Goal: Task Accomplishment & Management: Manage account settings

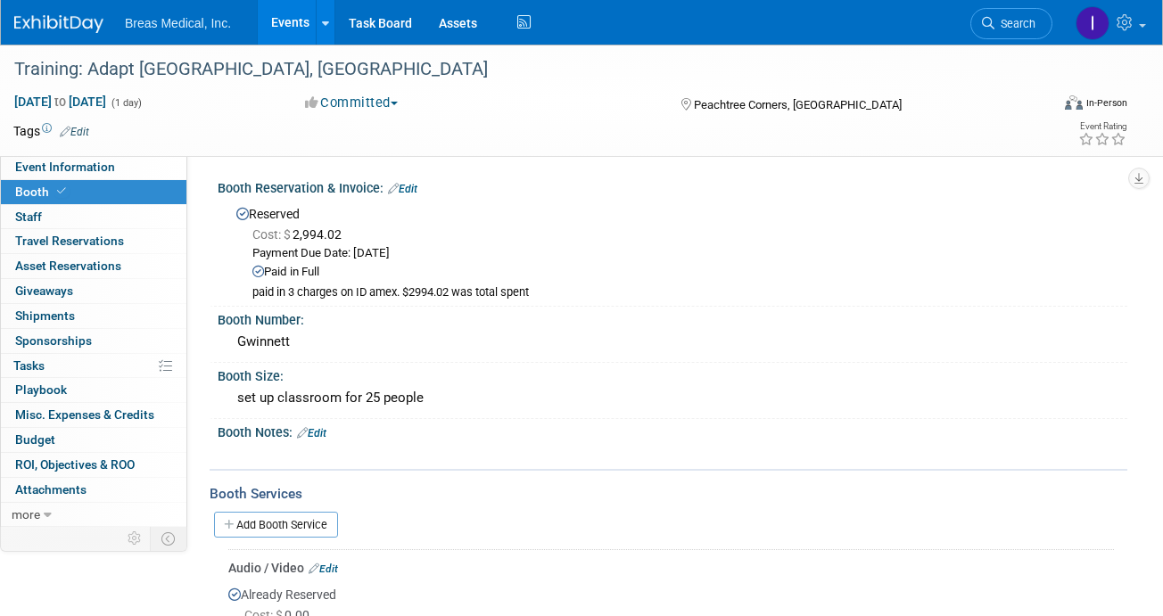
click at [293, 28] on link "Events" at bounding box center [290, 22] width 65 height 45
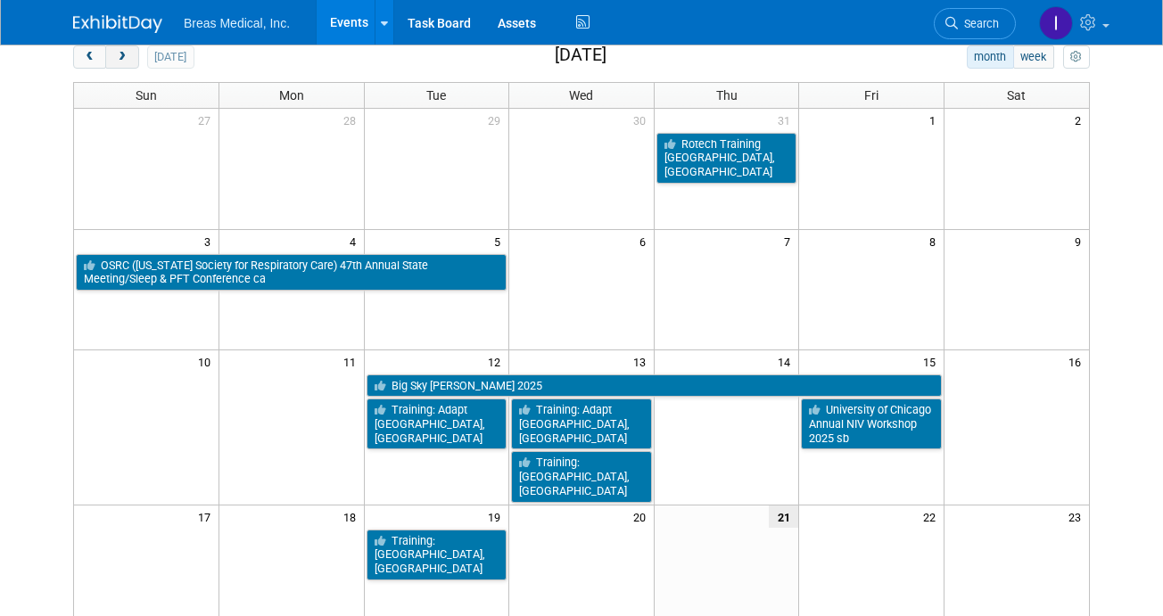
click at [125, 56] on span "next" at bounding box center [121, 58] width 13 height 12
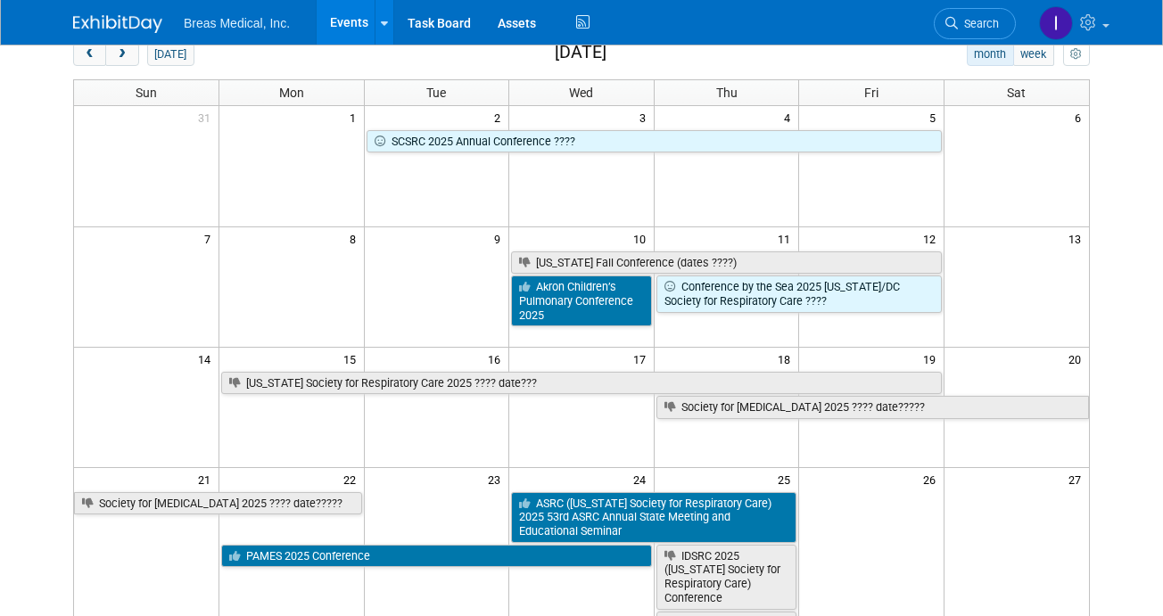
scroll to position [89, 0]
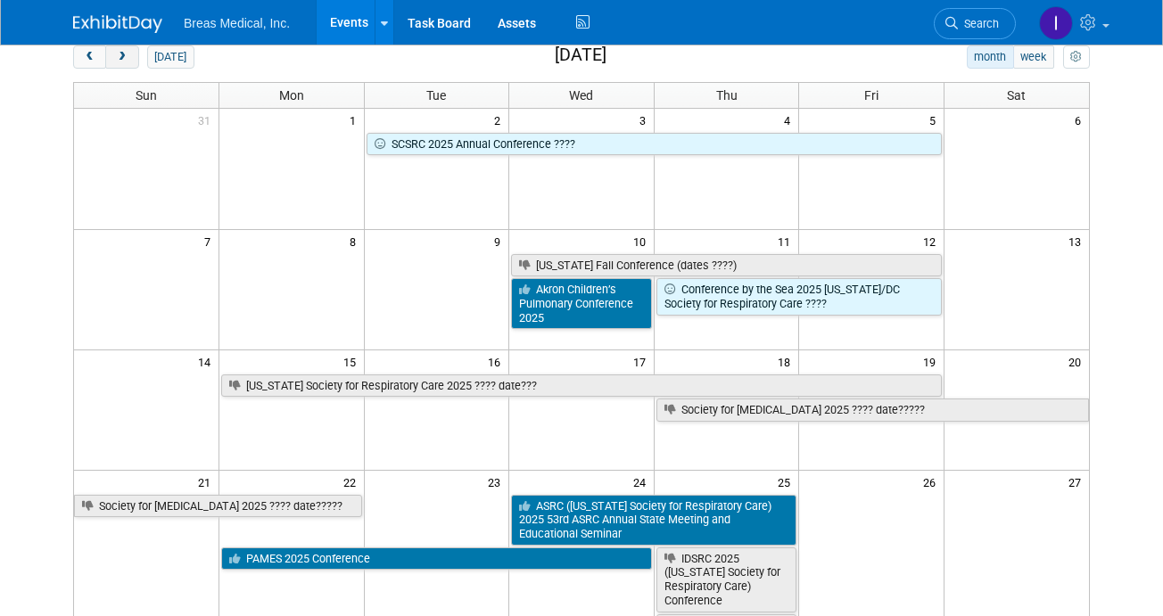
click at [125, 58] on span "next" at bounding box center [121, 58] width 13 height 12
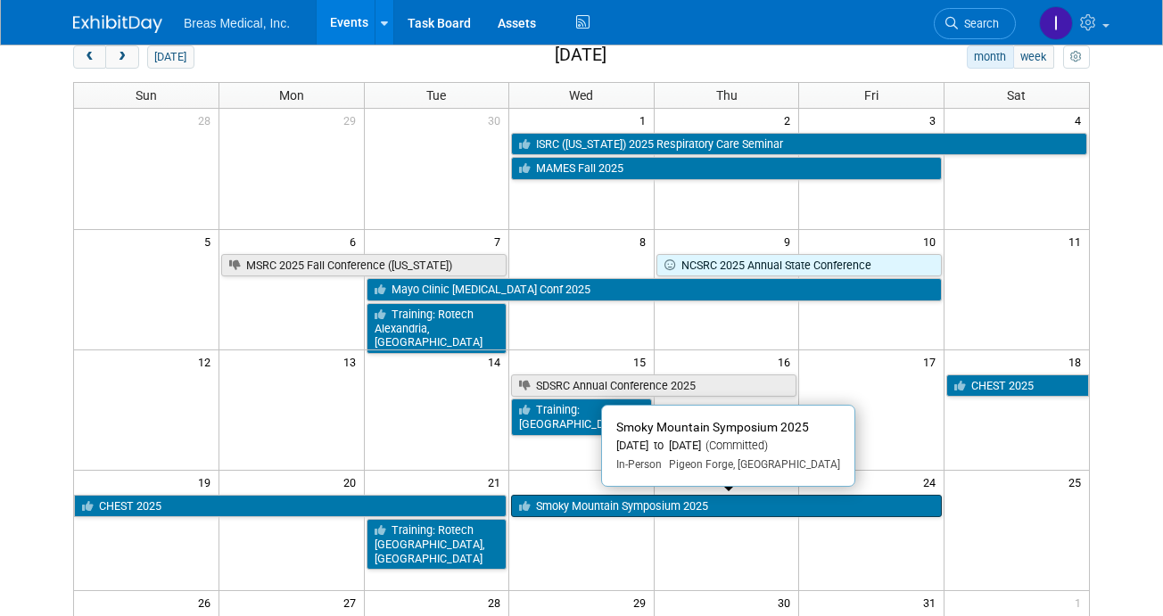
click at [663, 502] on link "Smoky Mountain Symposium 2025" at bounding box center [726, 506] width 431 height 23
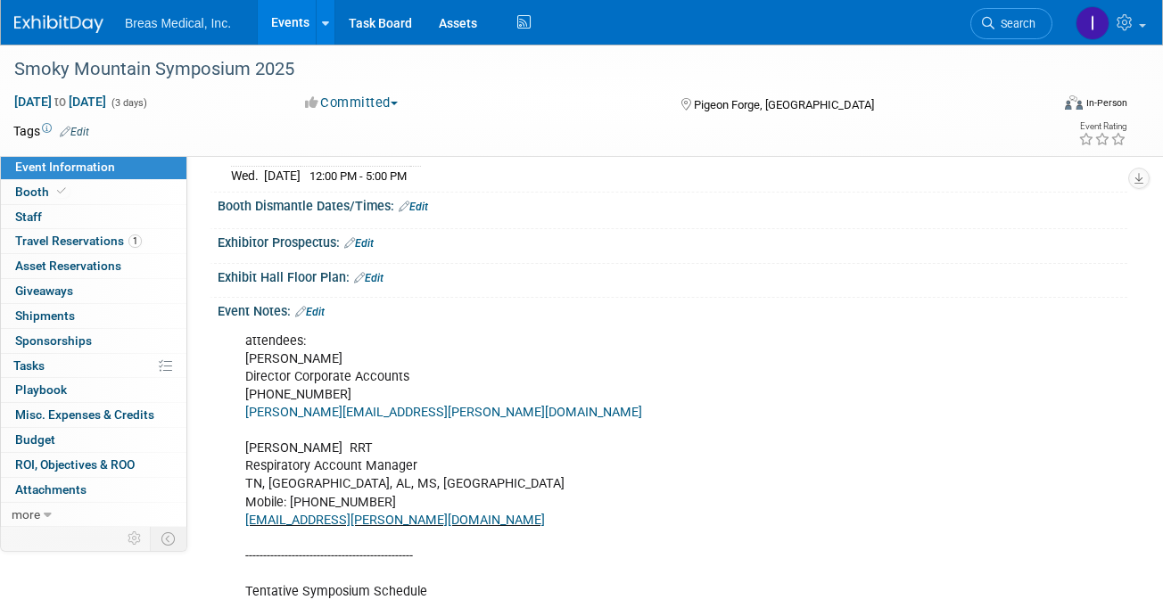
scroll to position [250, 0]
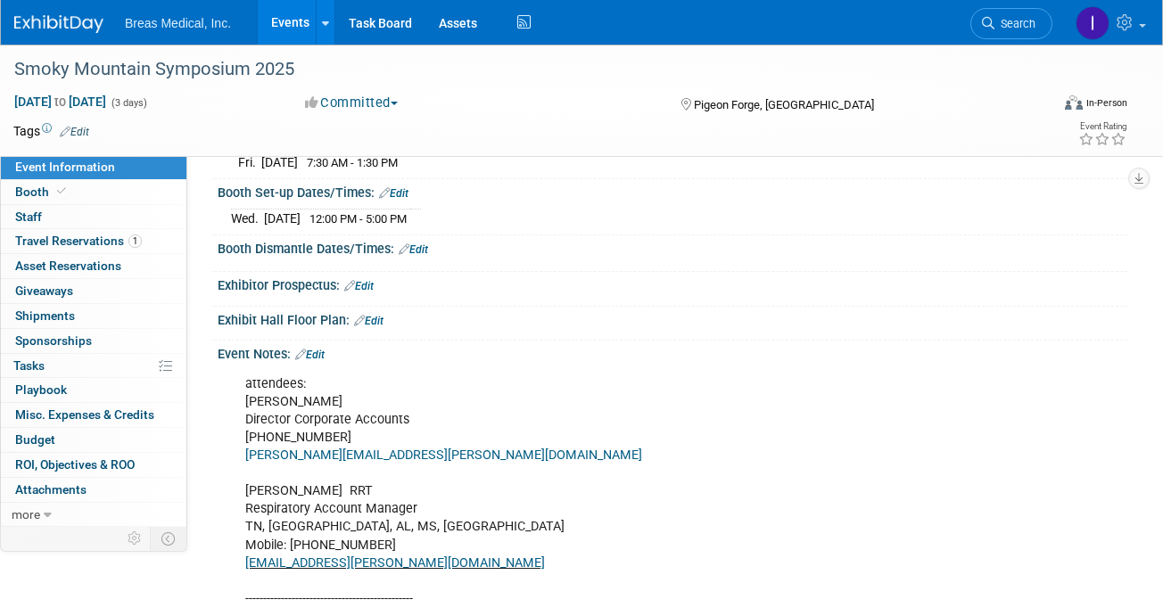
click at [317, 349] on link "Edit" at bounding box center [309, 355] width 29 height 12
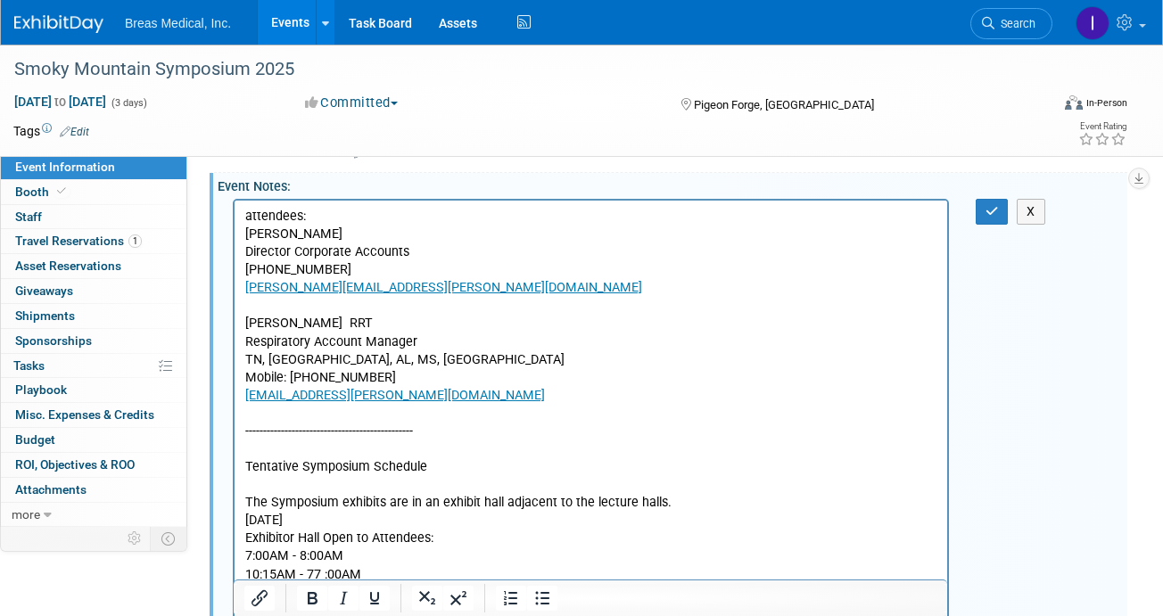
scroll to position [428, 0]
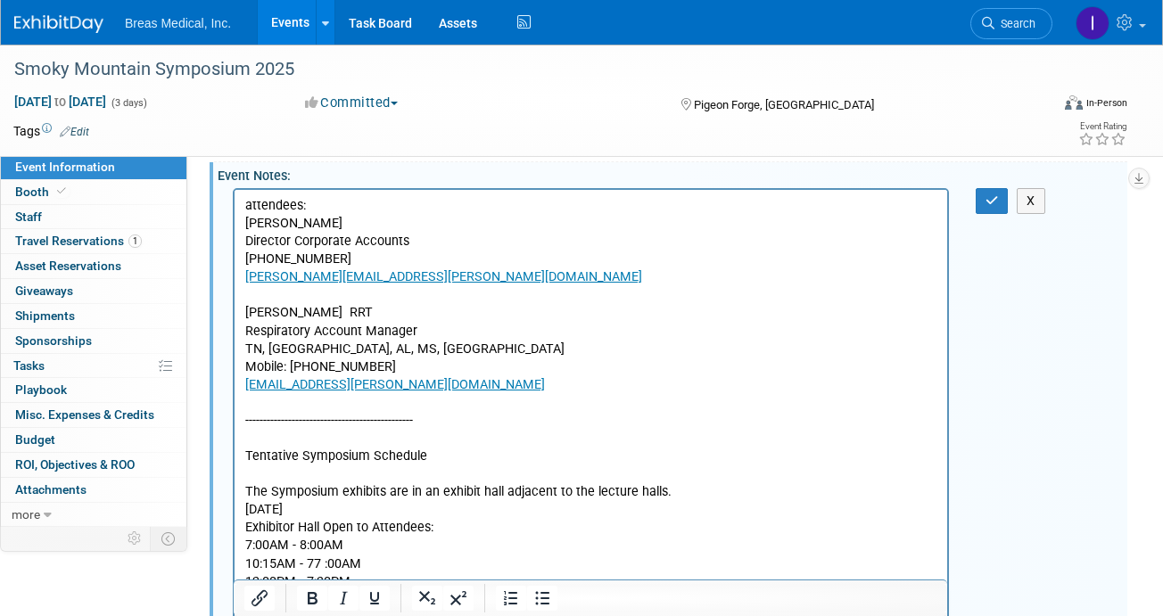
click at [444, 406] on p "attendees: Brett Townsend Director Corporate Accounts 770-324-6525 Brett.townse…" at bounding box center [591, 527] width 692 height 662
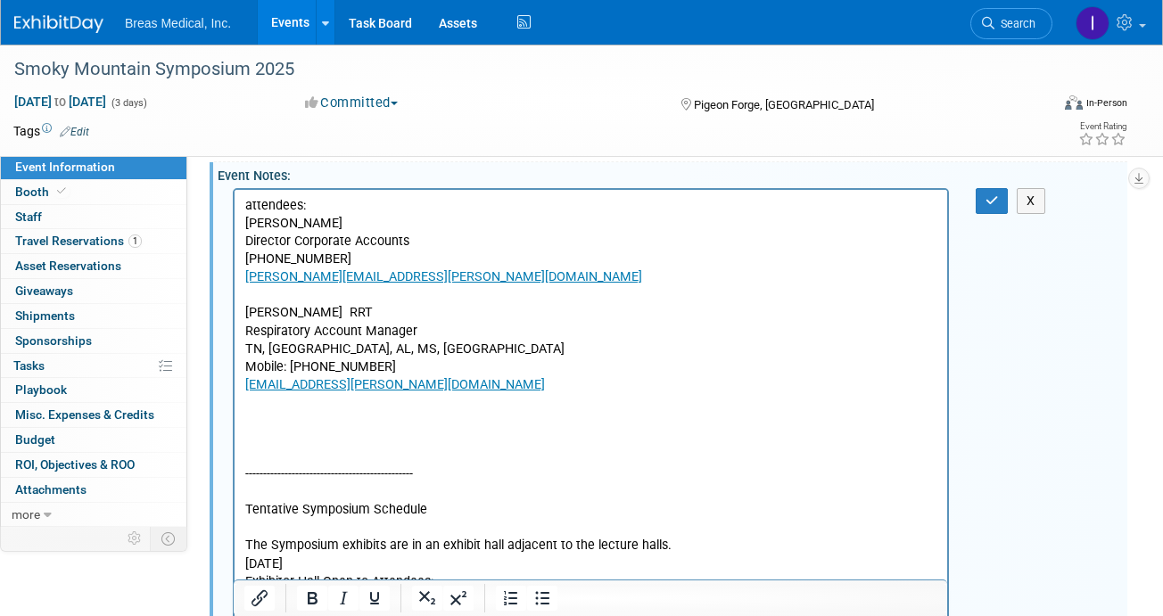
click at [323, 413] on p "Rich Text Area. Press ALT-0 for help." at bounding box center [591, 420] width 692 height 18
click at [317, 419] on p "Rich Text Area. Press ALT-0 for help." at bounding box center [591, 420] width 692 height 18
paste body "Rich Text Area. Press ALT-0 for help."
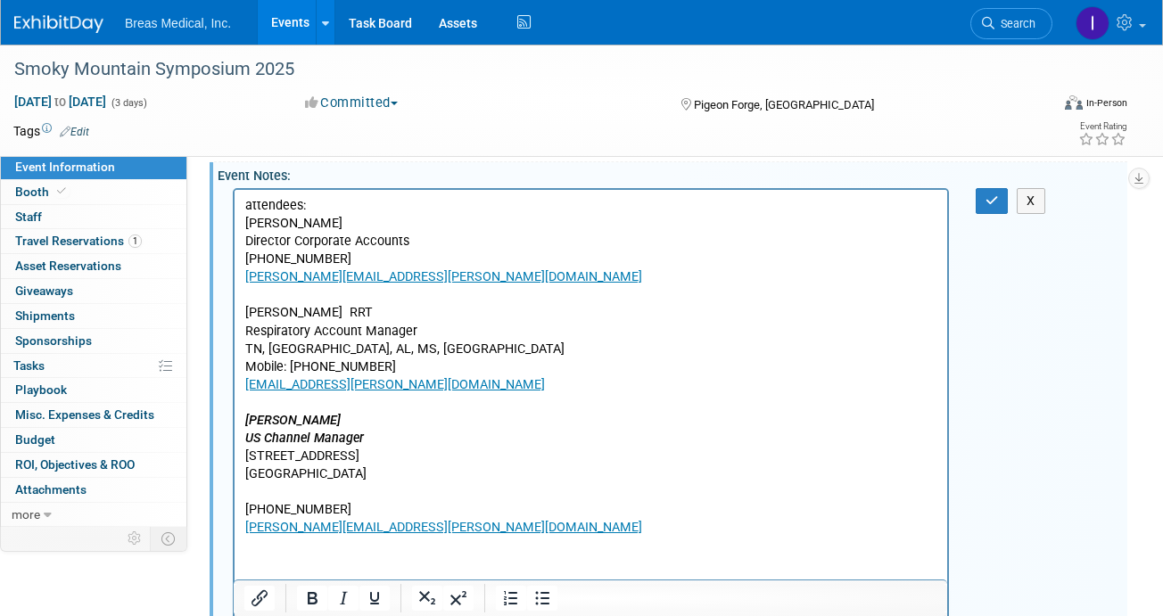
click at [285, 492] on p "Rich Text Area. Press ALT-0 for help." at bounding box center [591, 491] width 692 height 18
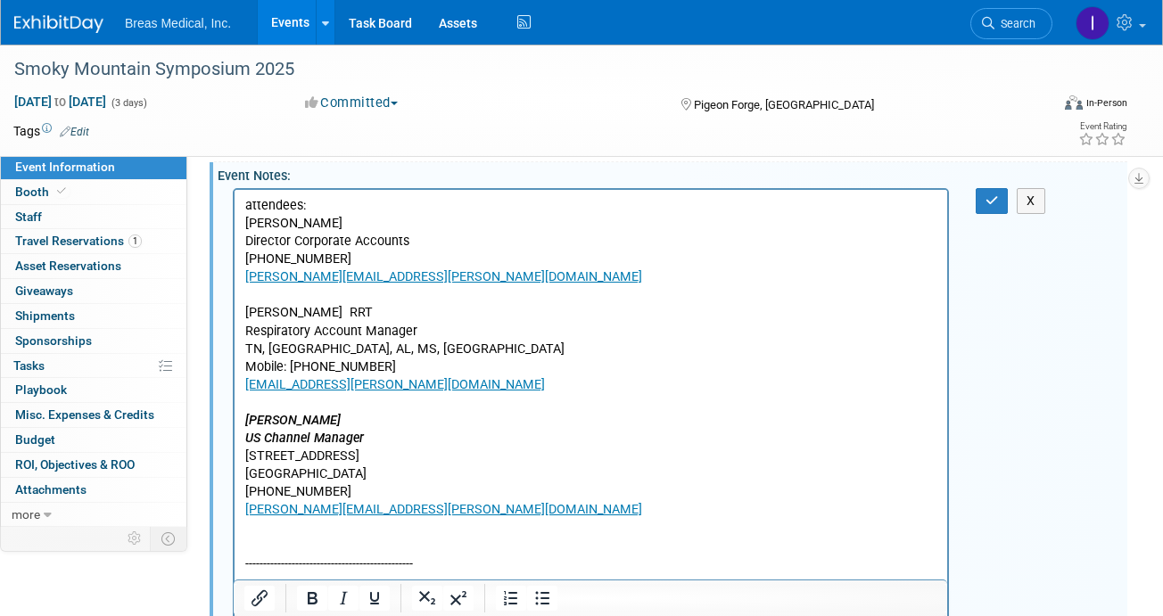
drag, startPoint x: 403, startPoint y: 467, endPoint x: 236, endPoint y: 451, distance: 167.5
click at [236, 451] on html "attendees: Brett Townsend Director Corporate Accounts 770-324-6525 Brett.townse…" at bounding box center [590, 595] width 712 height 813
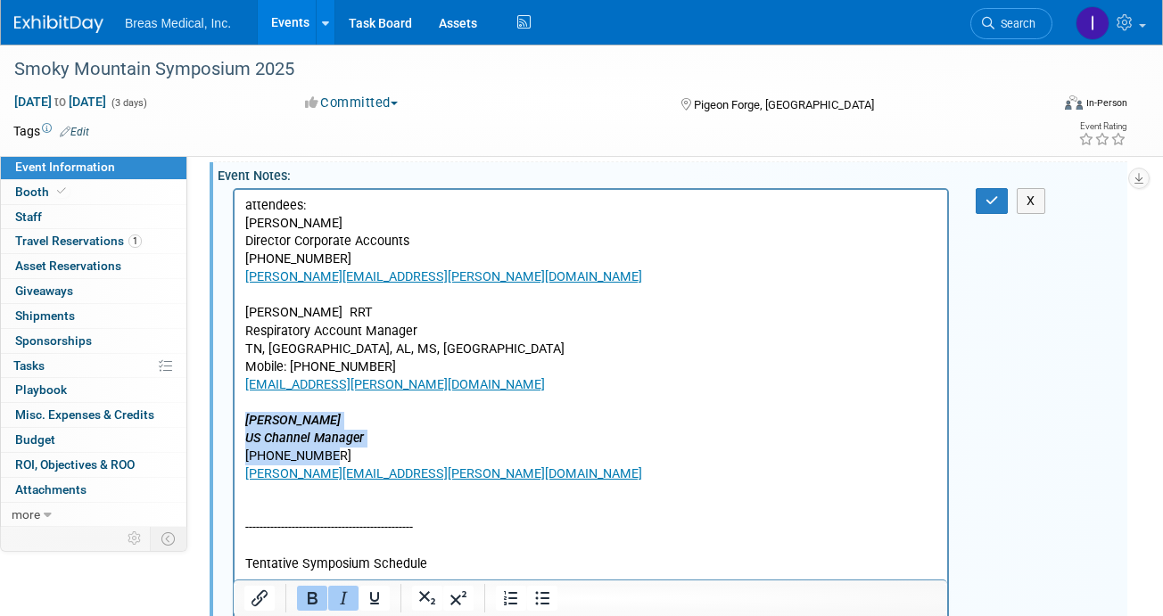
drag, startPoint x: 246, startPoint y: 418, endPoint x: 385, endPoint y: 446, distance: 141.8
click at [385, 446] on body "attendees: Brett Townsend Director Corporate Accounts 770-324-6525 Brett.townse…" at bounding box center [591, 580] width 694 height 769
click at [311, 605] on icon "Bold" at bounding box center [311, 598] width 21 height 21
click at [317, 600] on icon "Bold" at bounding box center [311, 598] width 21 height 21
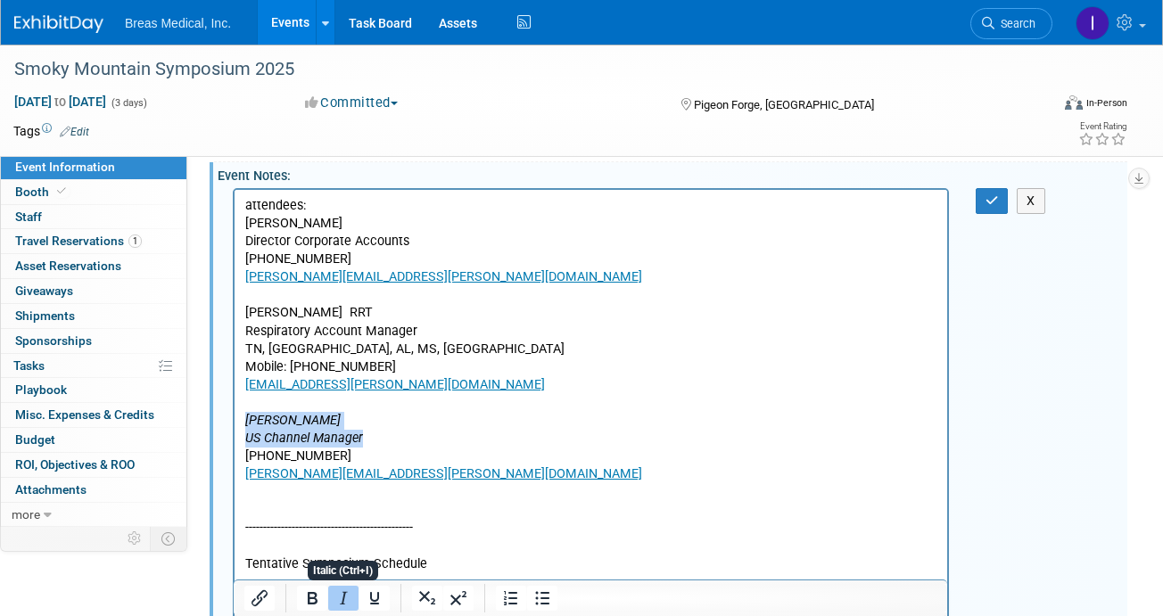
click at [332, 597] on button "Italic" at bounding box center [343, 598] width 30 height 25
click at [310, 497] on p "Rich Text Area. Press ALT-0 for help." at bounding box center [591, 491] width 692 height 18
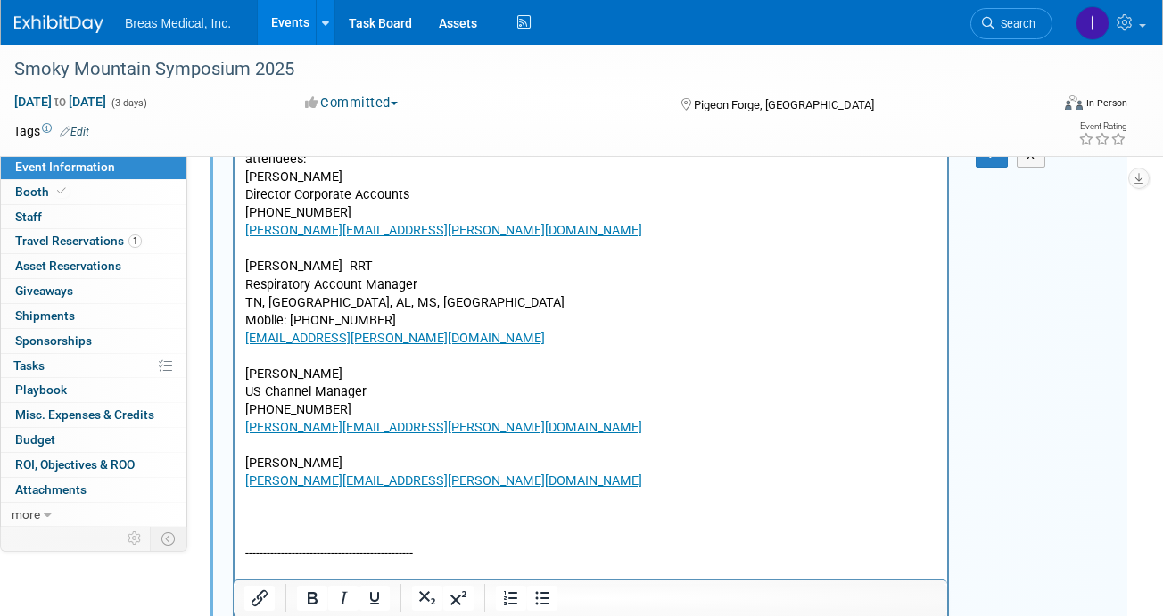
scroll to position [339, 0]
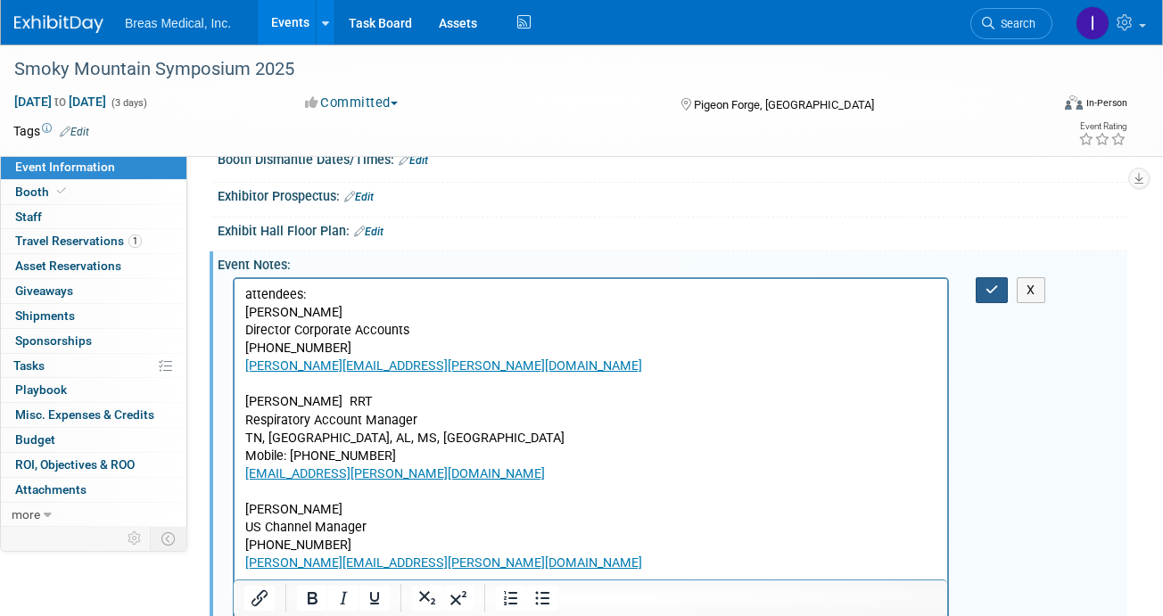
click at [997, 292] on button "button" at bounding box center [991, 290] width 33 height 26
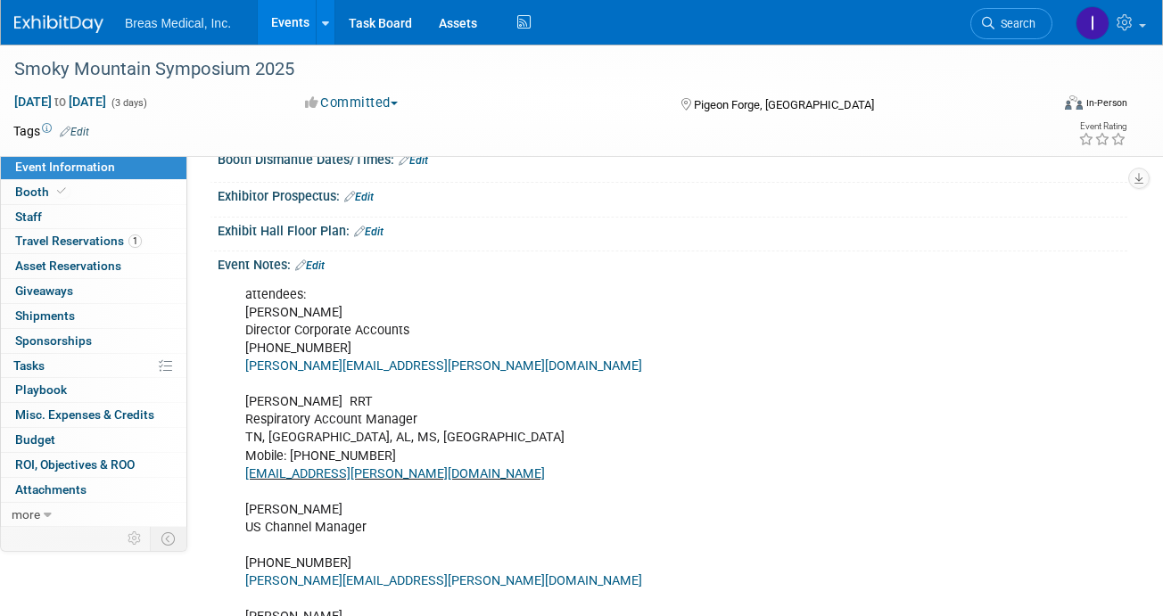
click at [31, 188] on span "Booth" at bounding box center [42, 192] width 54 height 14
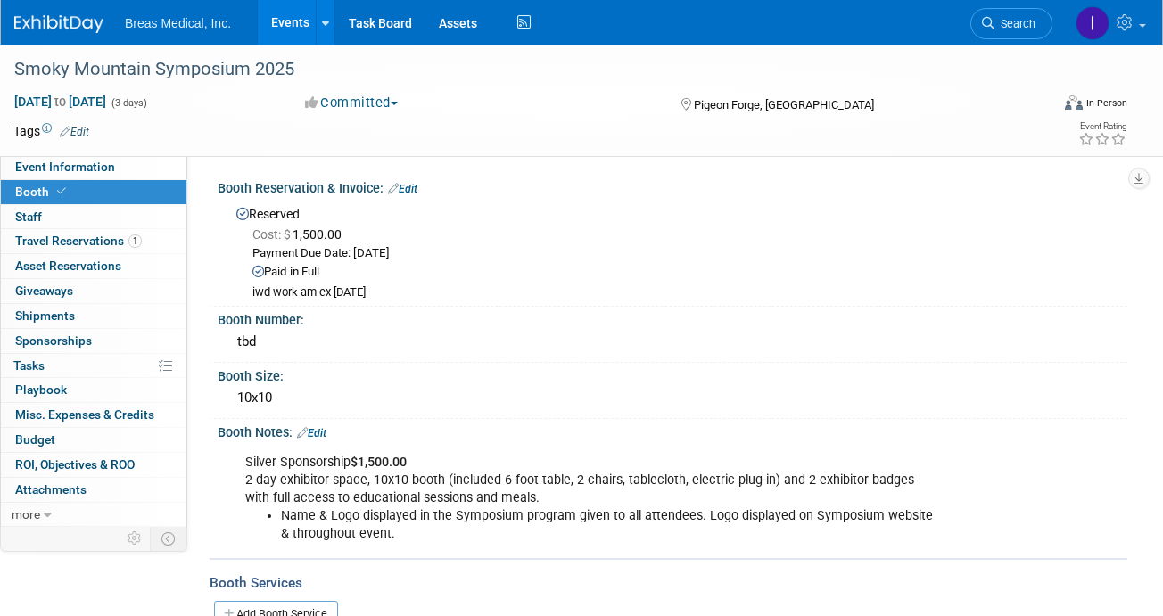
scroll to position [0, 0]
click at [29, 168] on span "Event Information" at bounding box center [65, 167] width 100 height 14
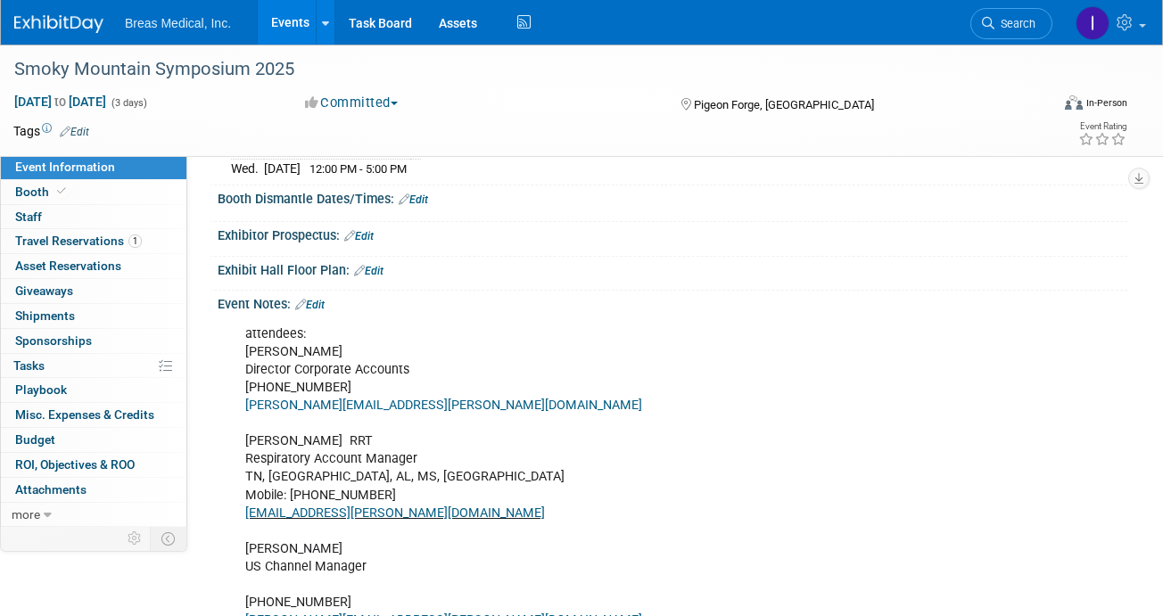
scroll to position [267, 0]
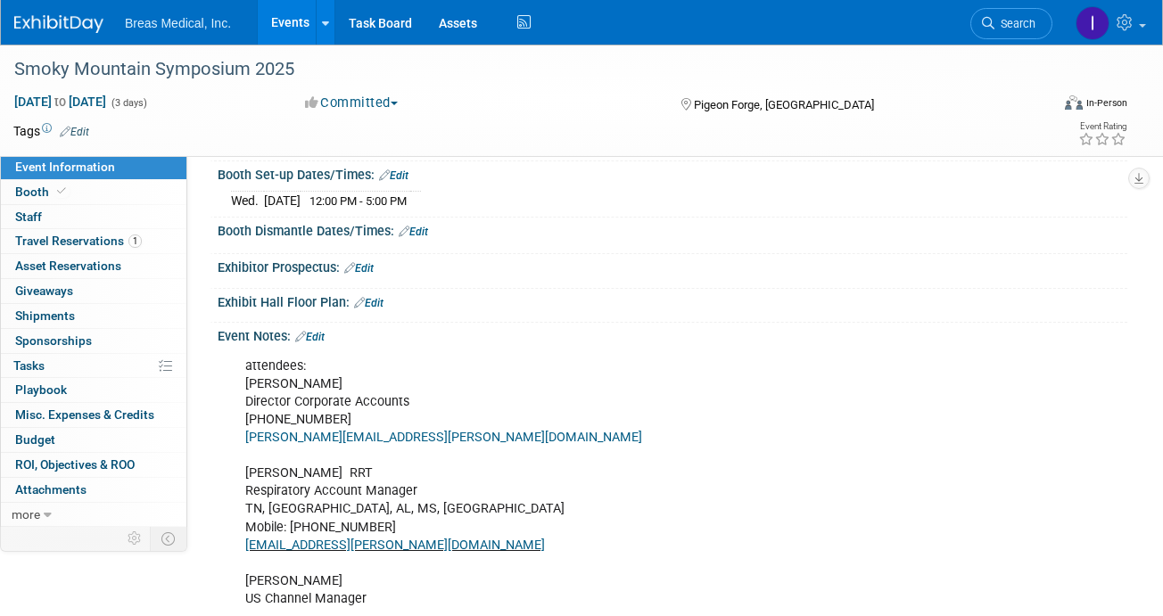
click at [322, 333] on link "Edit" at bounding box center [309, 337] width 29 height 12
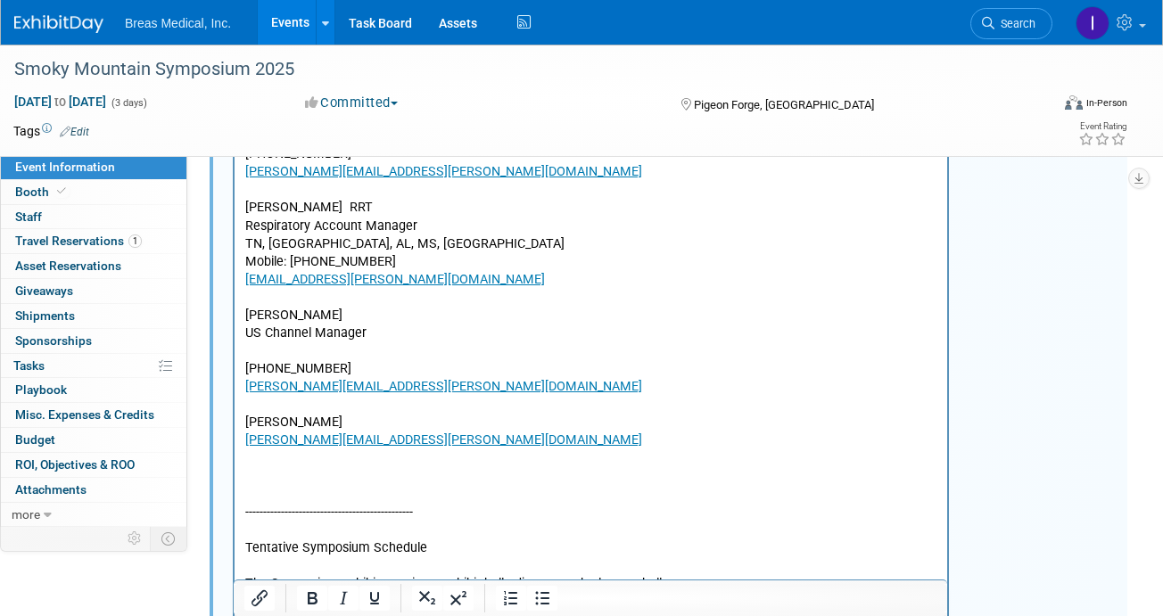
scroll to position [535, 0]
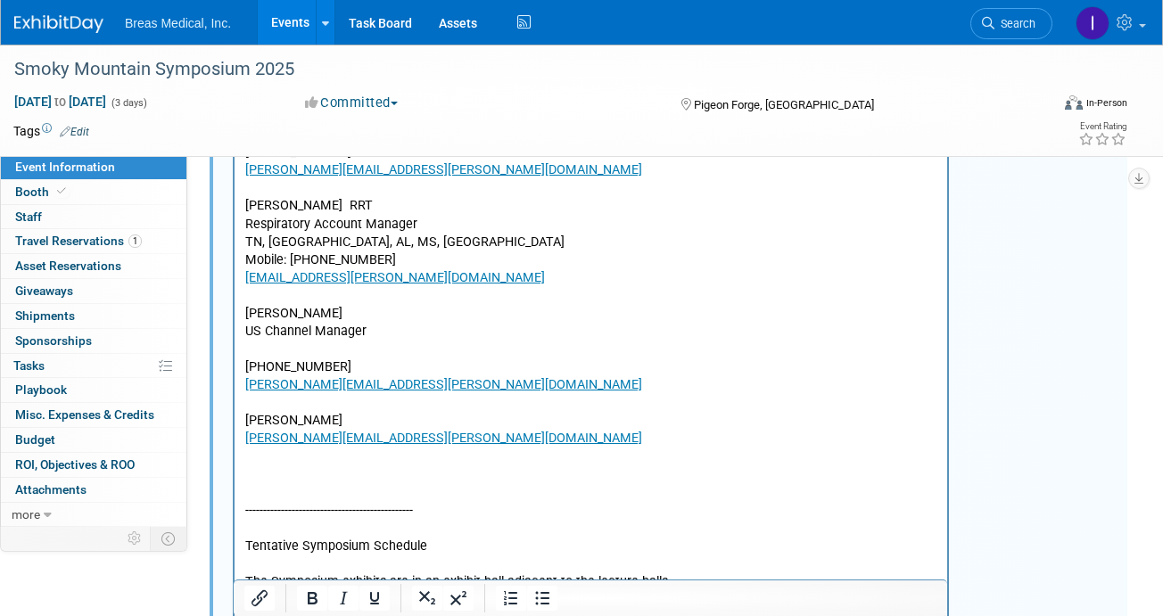
click at [331, 355] on p "attendees: Brett Townsend Director Corporate Accounts 770-324-6525 Brett.townse…" at bounding box center [591, 518] width 692 height 859
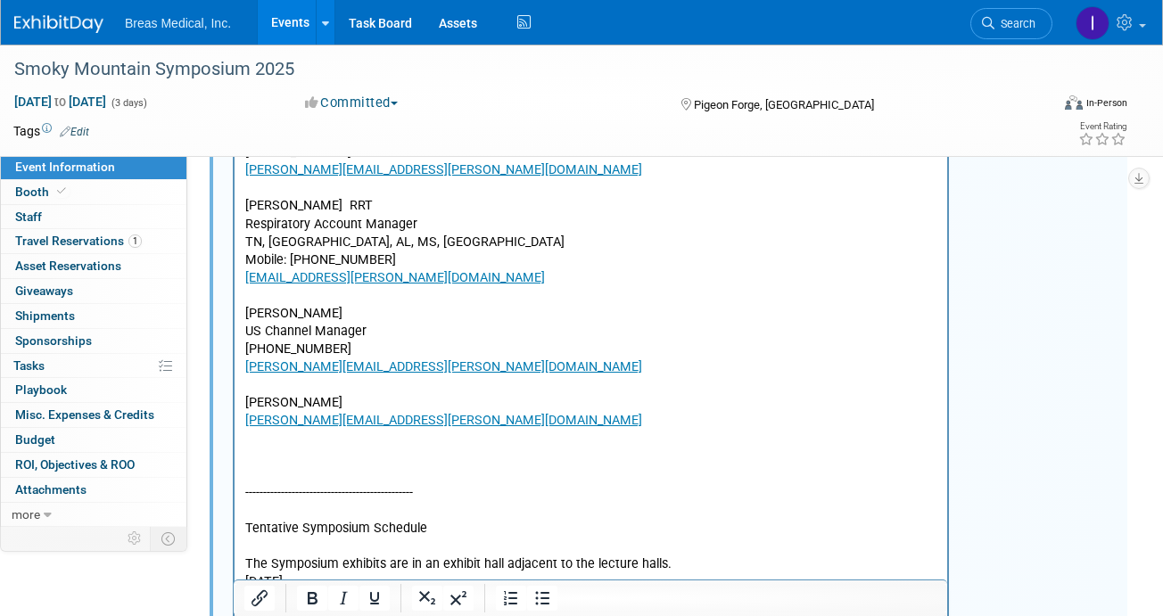
drag, startPoint x: 313, startPoint y: 478, endPoint x: 304, endPoint y: 462, distance: 18.4
click at [313, 479] on p "attendees: Brett Townsend Director Corporate Accounts 770-324-6525 Brett.townse…" at bounding box center [591, 510] width 692 height 842
click at [264, 437] on p "attendees: Brett Townsend Director Corporate Accounts 770-324-6525 Brett.townse…" at bounding box center [591, 510] width 692 height 842
click at [377, 403] on p "attendees: Brett Townsend Director Corporate Accounts 770-324-6525 Brett.townse…" at bounding box center [591, 510] width 692 height 842
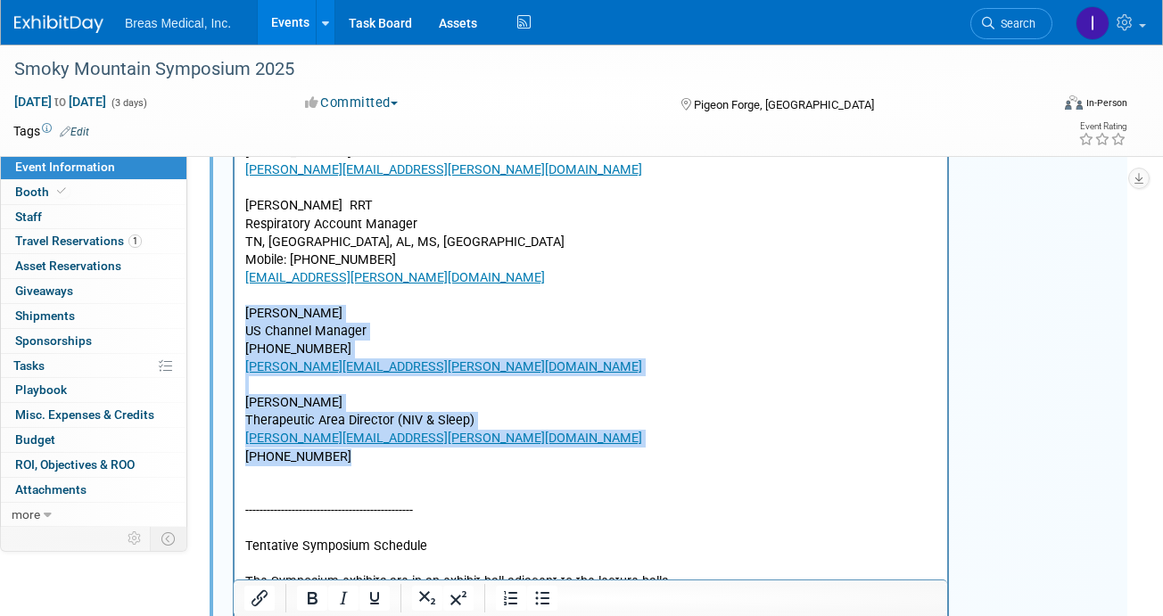
drag, startPoint x: 248, startPoint y: 313, endPoint x: 382, endPoint y: 456, distance: 195.5
click at [382, 456] on body "attendees: Brett Townsend Director Corporate Accounts 770-324-6525 Brett.townse…" at bounding box center [591, 518] width 694 height 859
copy body "Michelle Harrison-Weir US Channel Manager 815-222-2252 Michelle.Harrison@breas.…"
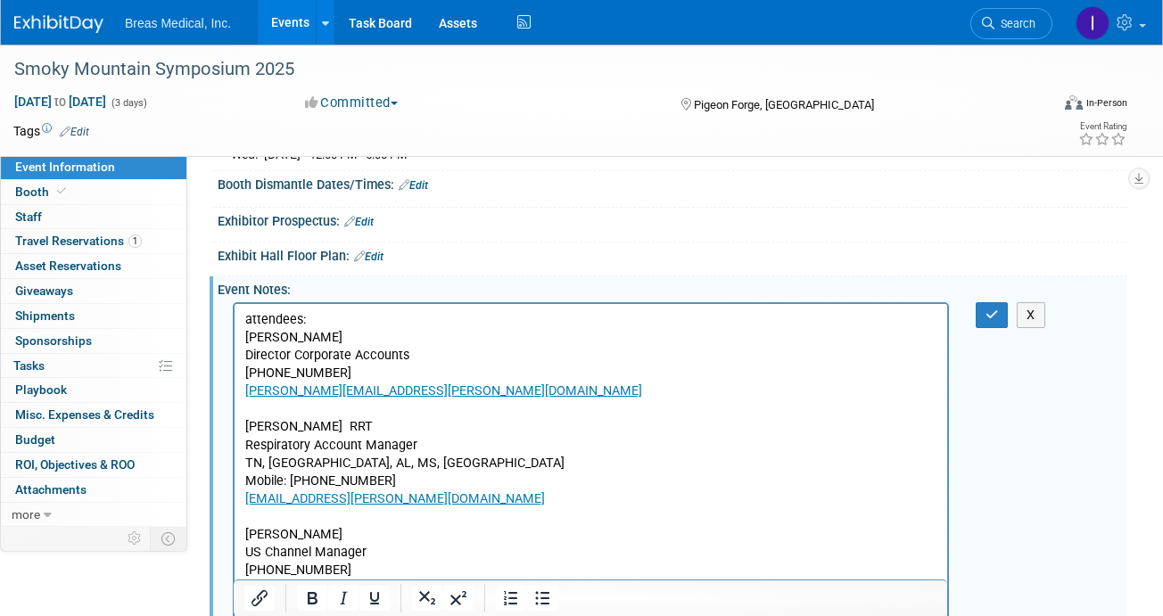
scroll to position [267, 0]
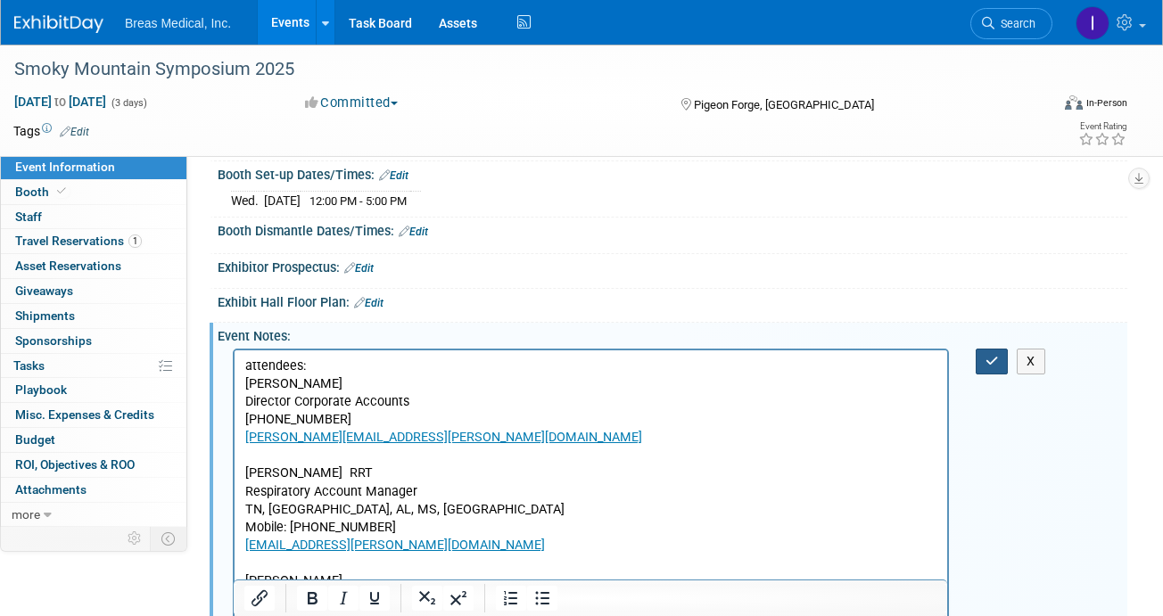
click at [994, 364] on button "button" at bounding box center [991, 362] width 33 height 26
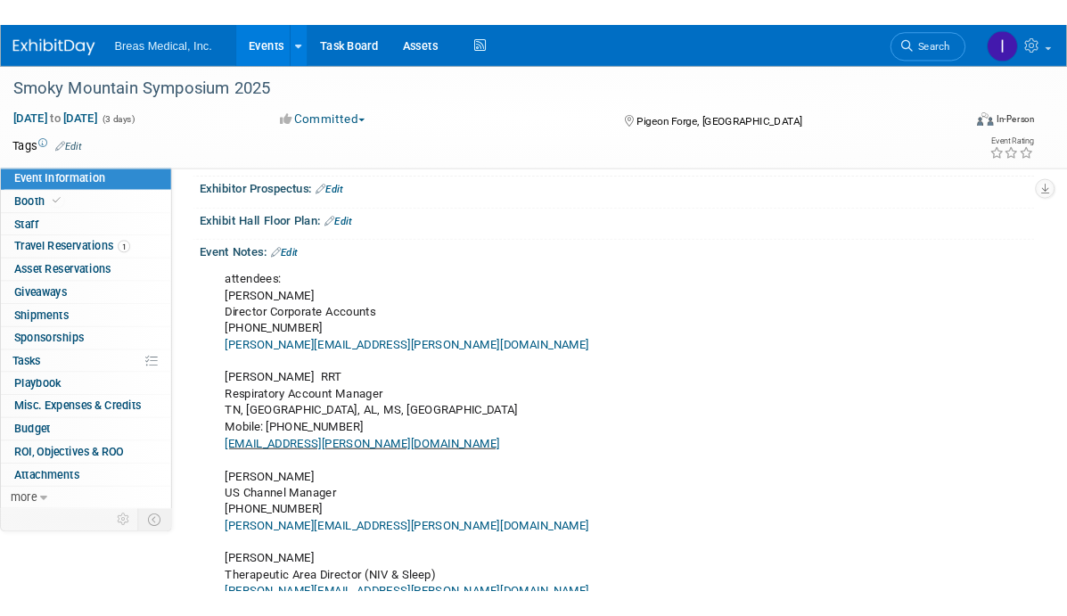
scroll to position [0, 0]
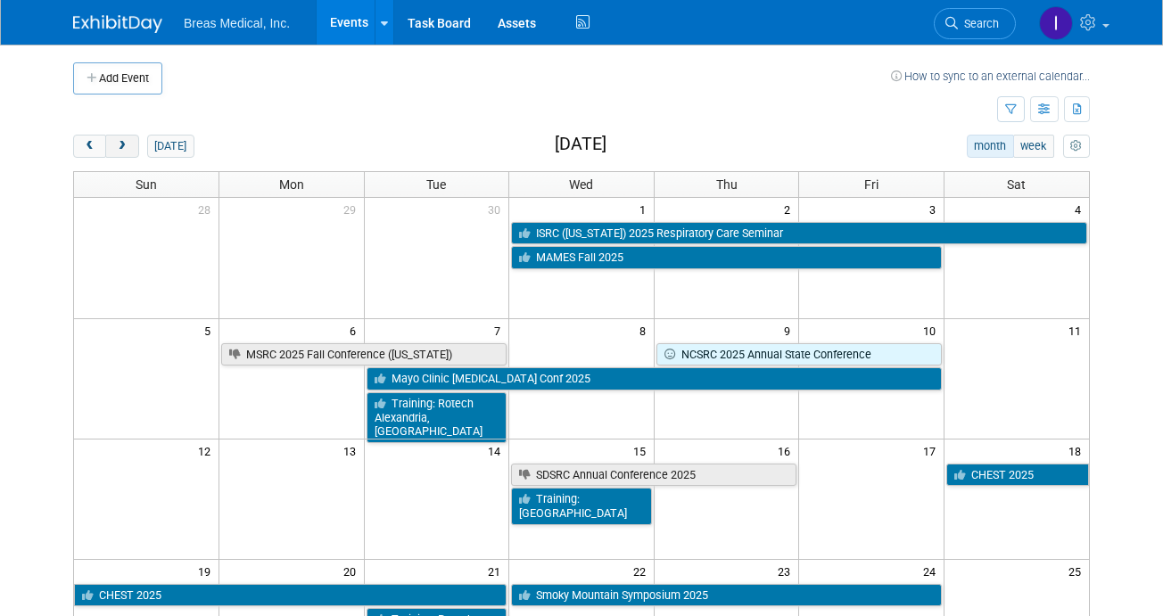
click at [128, 142] on button "next" at bounding box center [121, 146] width 33 height 23
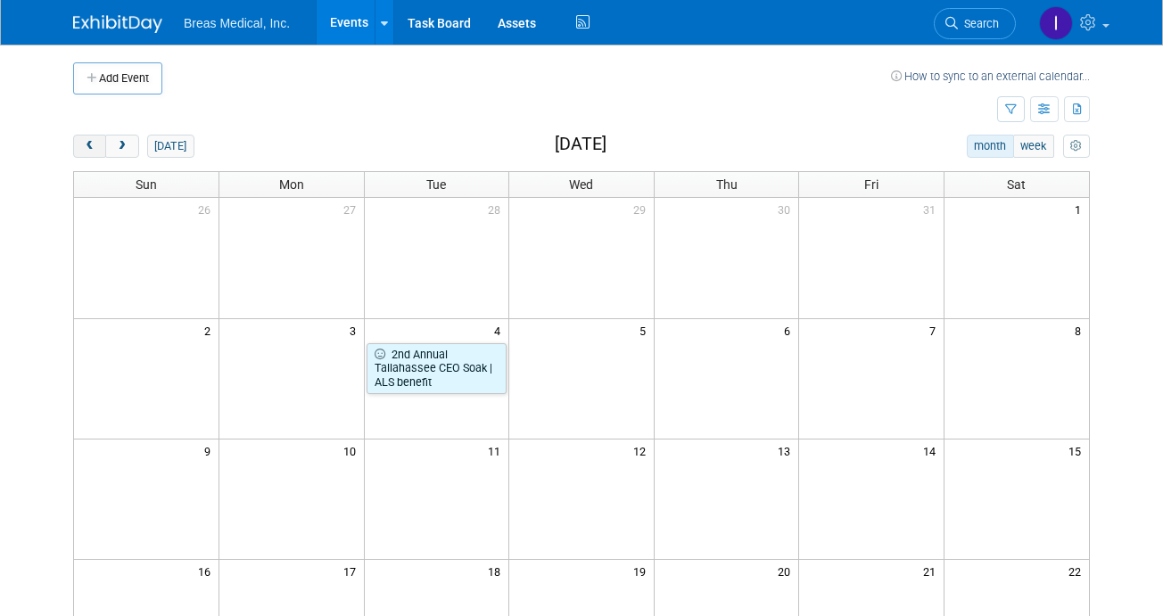
click at [89, 149] on span "prev" at bounding box center [89, 147] width 13 height 12
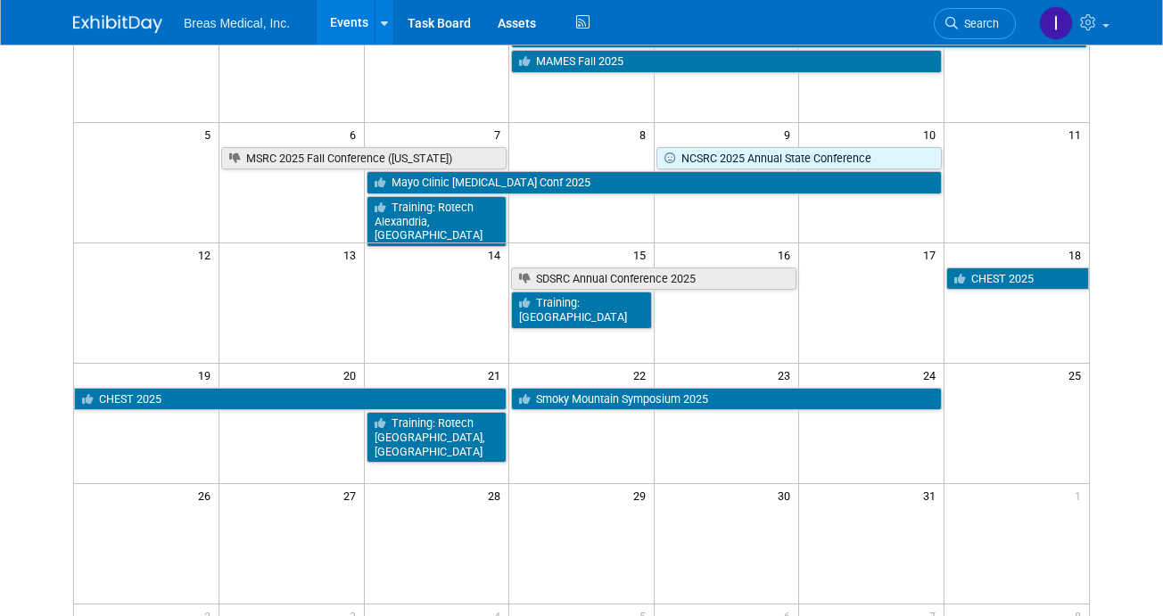
scroll to position [178, 0]
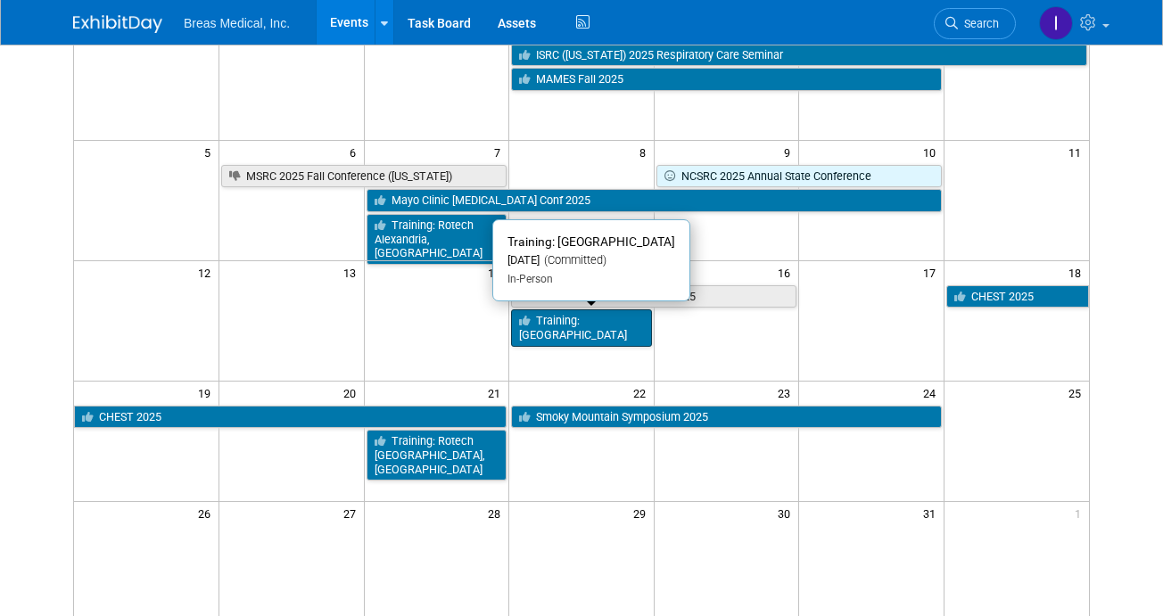
click at [600, 326] on link "Training: [GEOGRAPHIC_DATA]" at bounding box center [581, 327] width 141 height 37
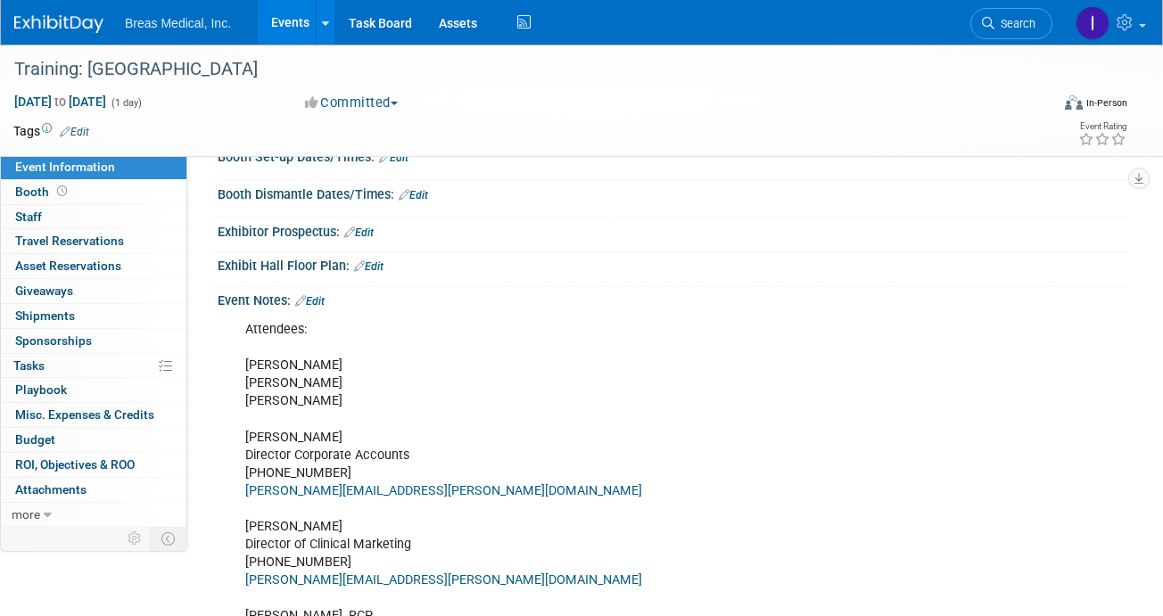
scroll to position [178, 0]
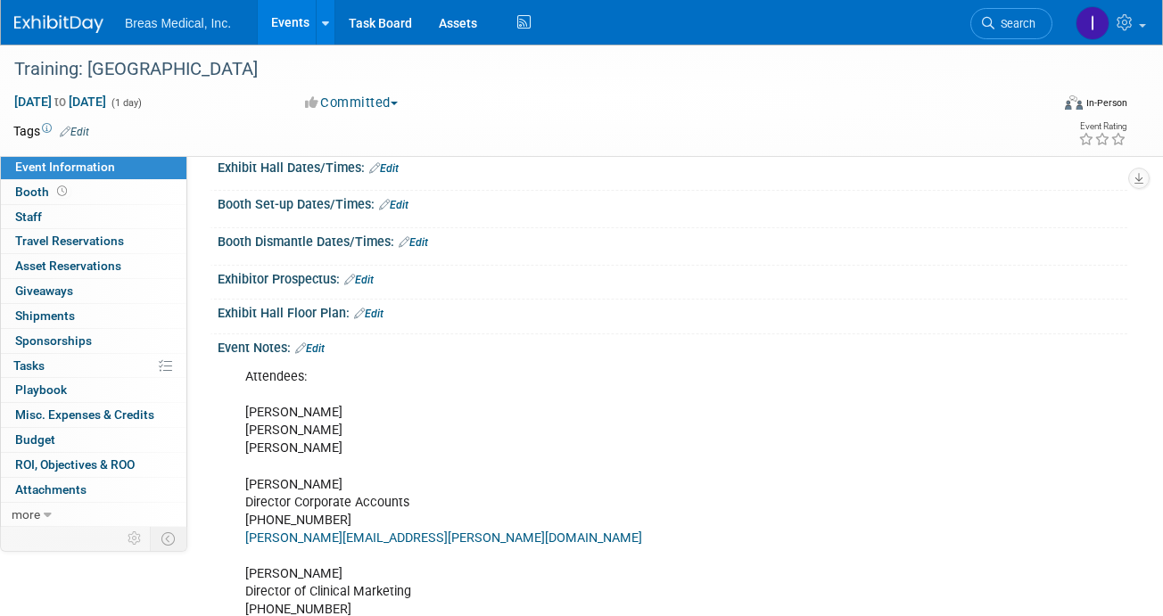
click at [321, 342] on link "Edit" at bounding box center [309, 348] width 29 height 12
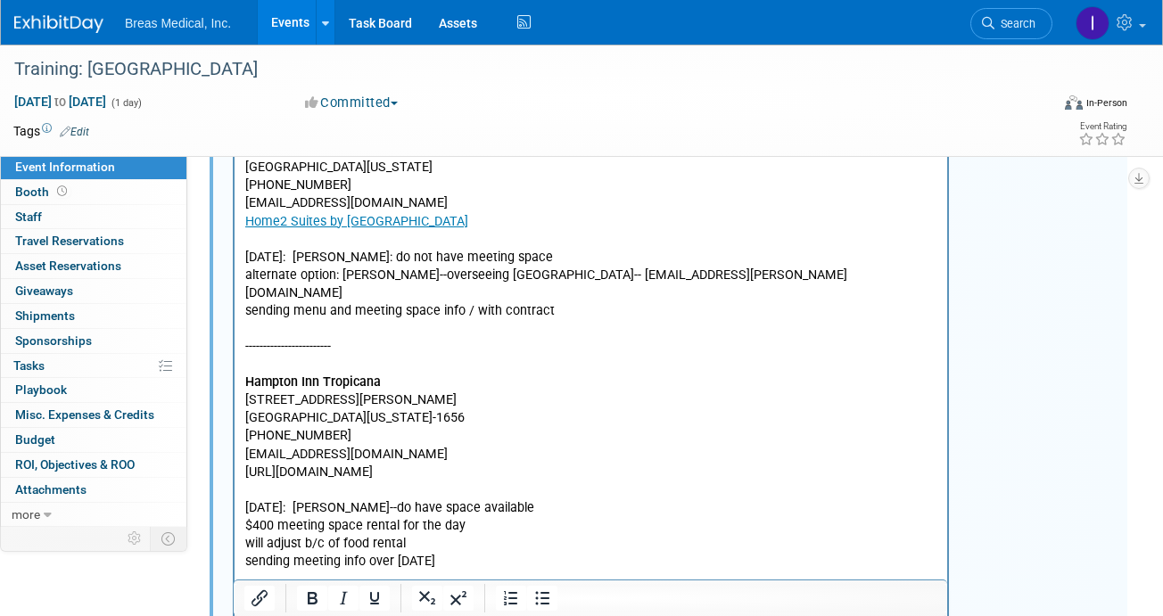
scroll to position [1159, 0]
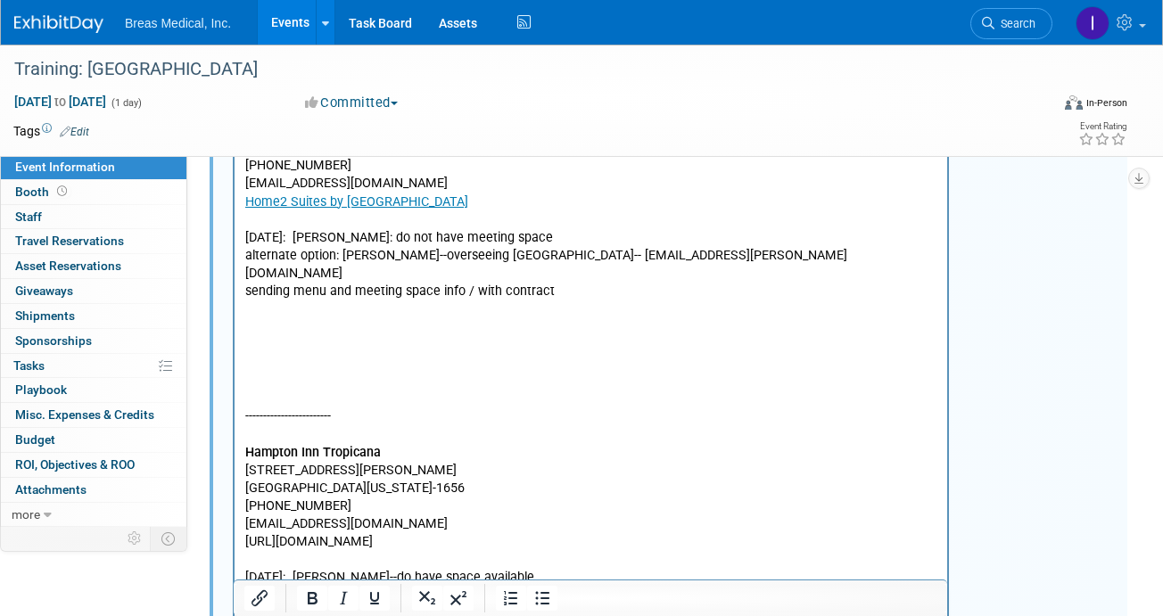
click at [288, 319] on p "Rich Text Area. Press ALT-0 for help." at bounding box center [591, 328] width 692 height 18
click at [271, 301] on p "Rich Text Area. Press ALT-0 for help." at bounding box center [591, 310] width 692 height 18
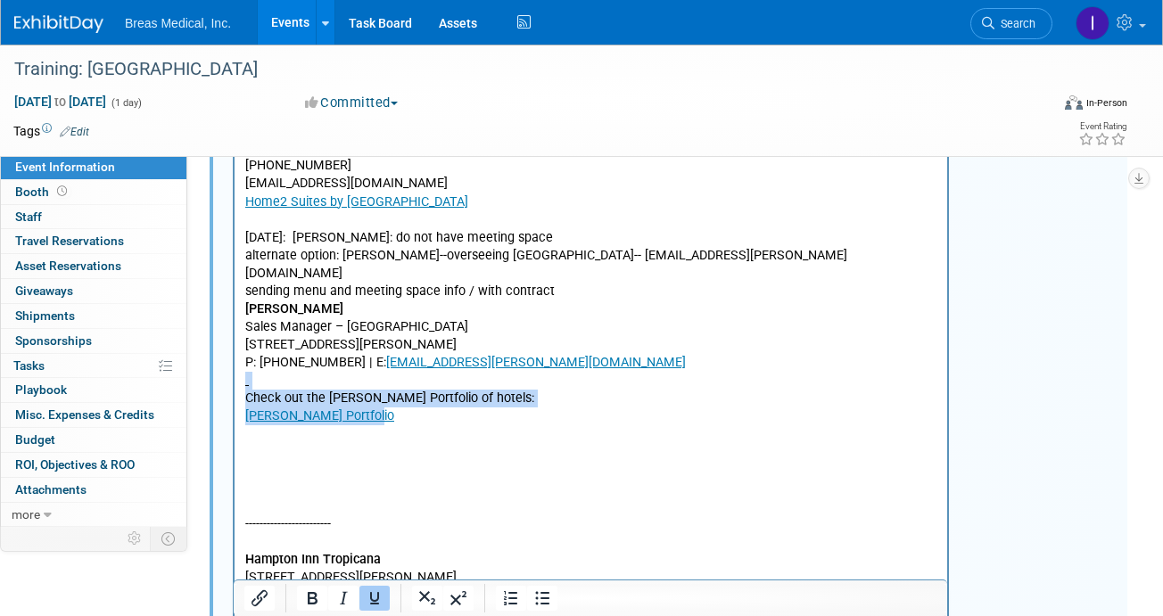
drag, startPoint x: 384, startPoint y: 402, endPoint x: 231, endPoint y: 361, distance: 158.7
click at [234, 361] on html "Attendees: [PERSON_NAME] [PERSON_NAME] Director Corporate Accounts [PHONE_NUMBE…" at bounding box center [590, 65] width 712 height 1368
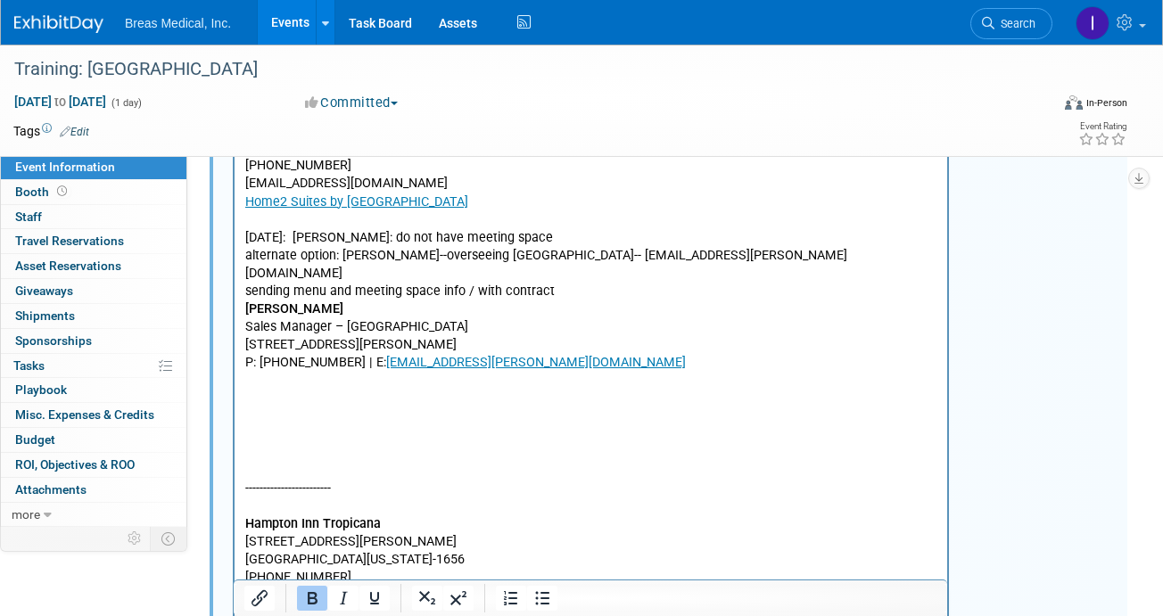
click at [245, 302] on b "[PERSON_NAME]" at bounding box center [294, 309] width 98 height 15
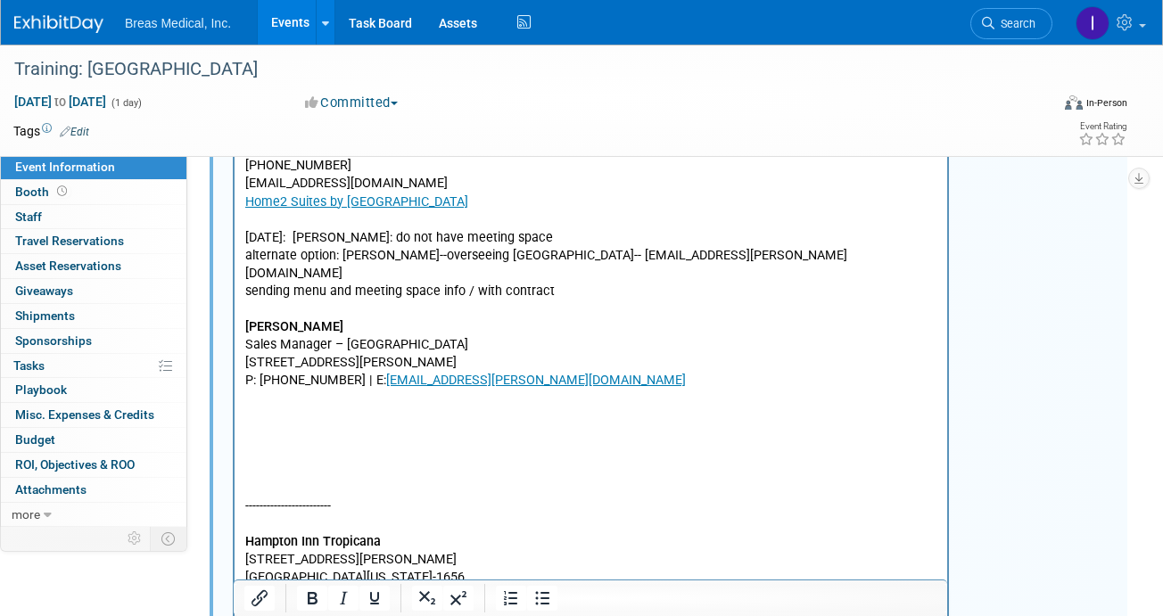
click at [266, 408] on p "Rich Text Area. Press ALT-0 for help." at bounding box center [591, 417] width 692 height 18
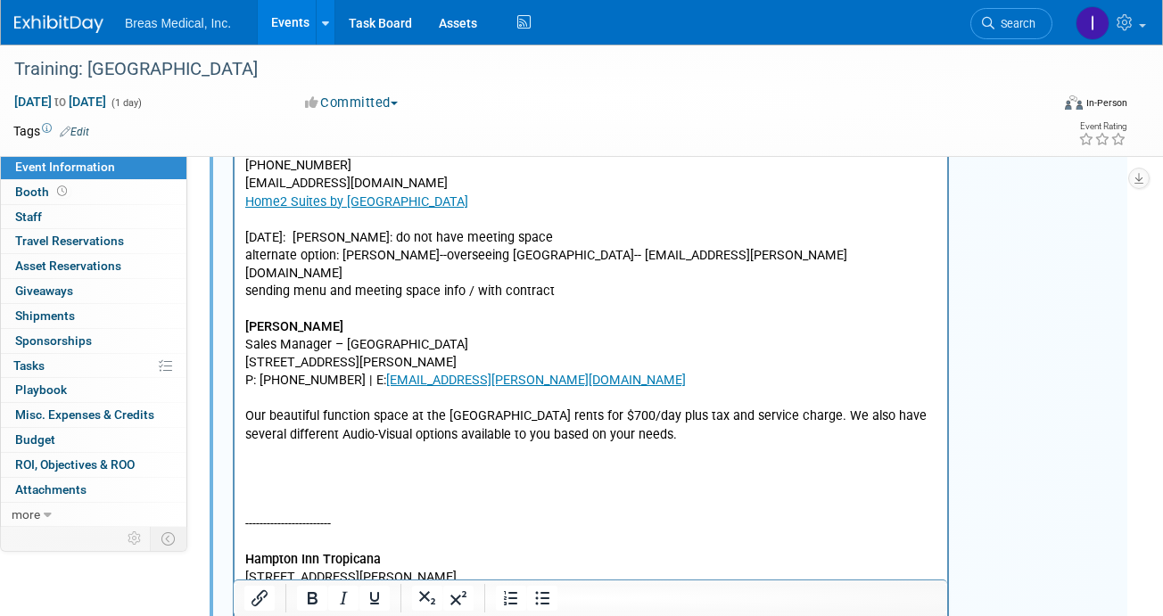
click at [818, 408] on p "Our beautiful function space at the [GEOGRAPHIC_DATA] rents for $700/day plus t…" at bounding box center [591, 426] width 692 height 36
click at [289, 445] on p "Rich Text Area. Press ALT-0 for help." at bounding box center [591, 454] width 692 height 18
click at [882, 427] on p "We also have several different Audio-Visual options available to you based on y…" at bounding box center [591, 436] width 692 height 18
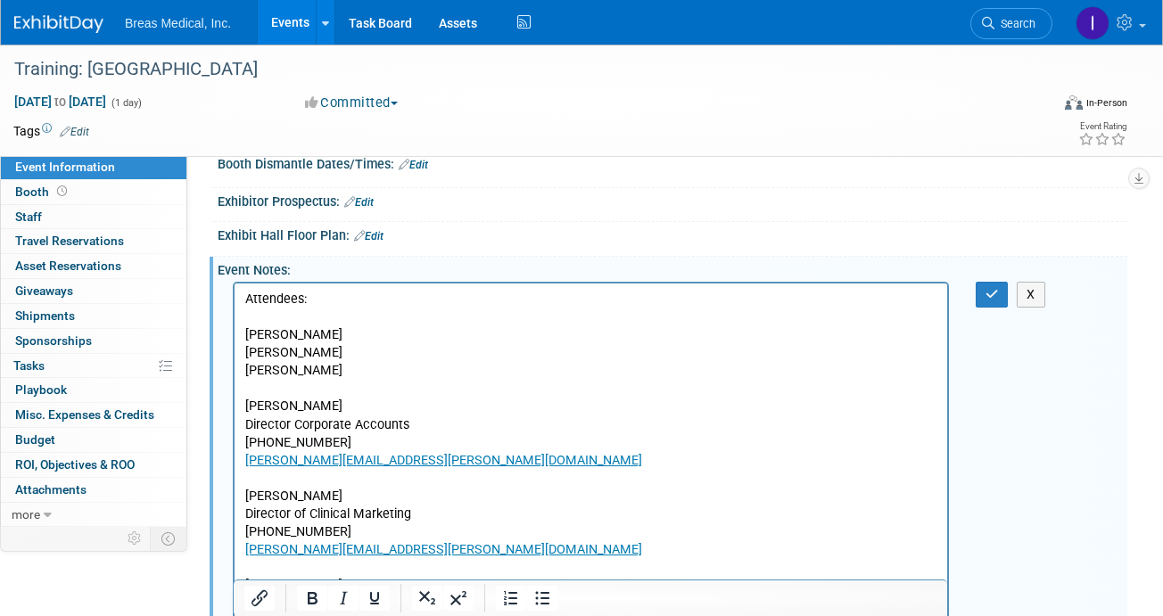
scroll to position [178, 0]
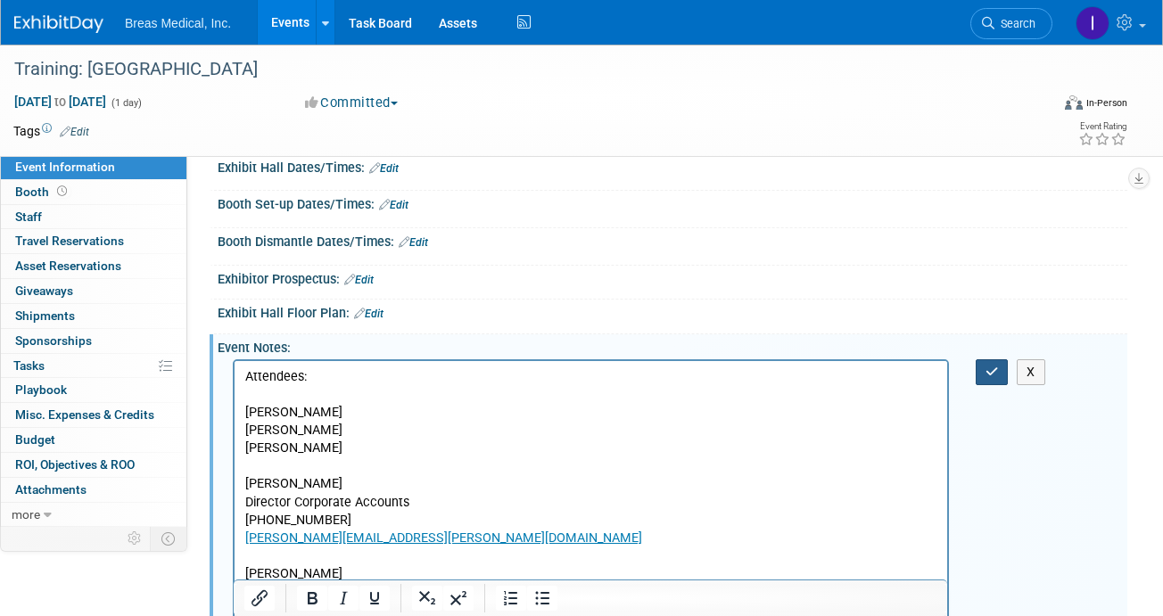
click at [990, 373] on icon "button" at bounding box center [991, 372] width 13 height 12
